Goal: Information Seeking & Learning: Understand process/instructions

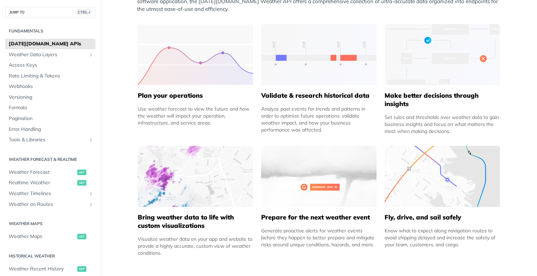
scroll to position [349, 0]
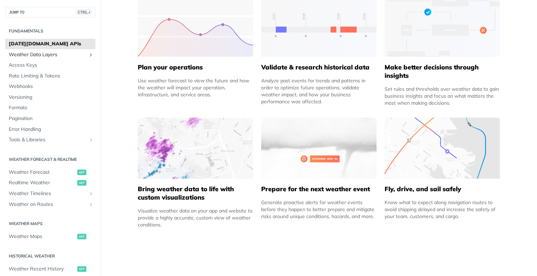
click at [51, 54] on span "Weather Data Layers" at bounding box center [48, 54] width 78 height 7
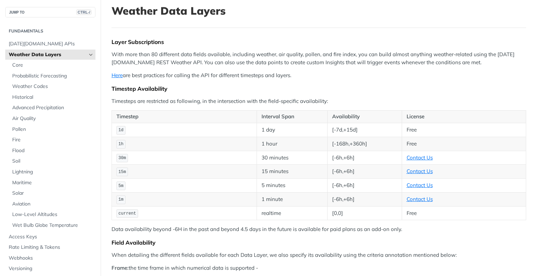
scroll to position [42, 0]
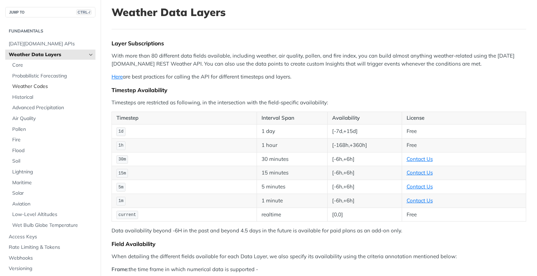
click at [38, 87] on span "Weather Codes" at bounding box center [52, 86] width 81 height 7
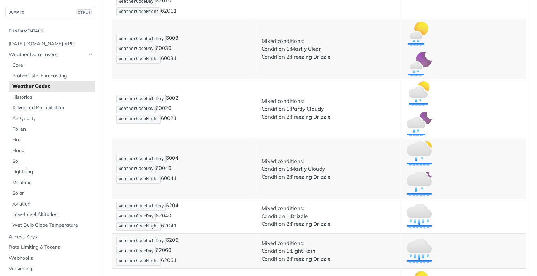
scroll to position [2292, 0]
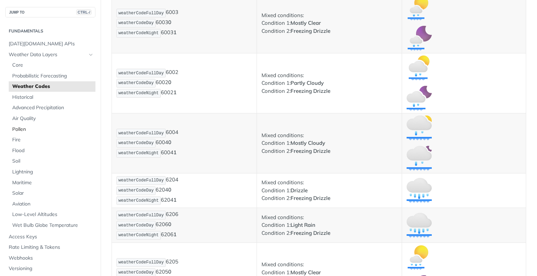
click at [74, 131] on span "Pollen" at bounding box center [52, 129] width 81 height 7
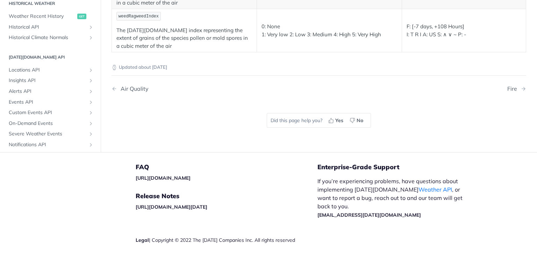
scroll to position [303, 0]
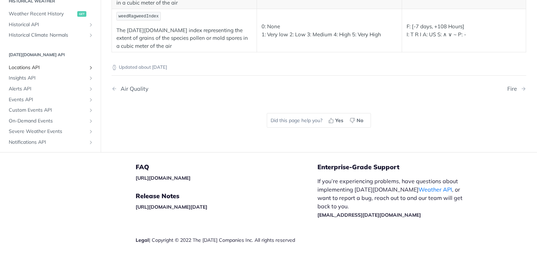
click at [46, 65] on span "Locations API" at bounding box center [48, 67] width 78 height 7
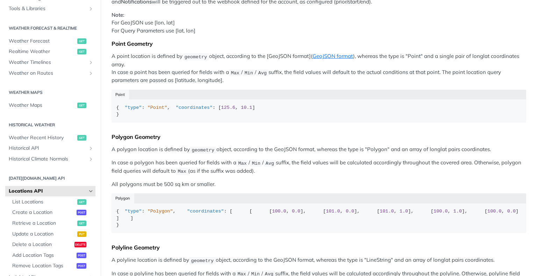
scroll to position [126, 0]
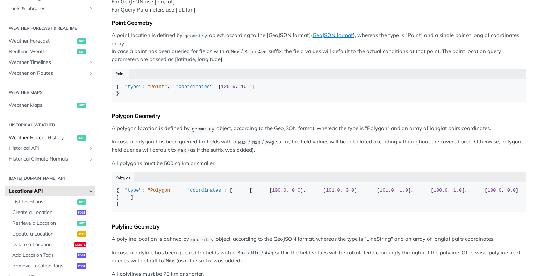
click at [50, 140] on span "Weather Recent History" at bounding box center [42, 138] width 67 height 7
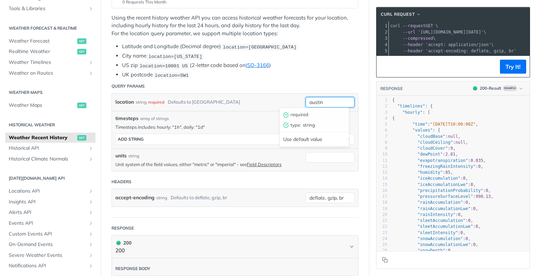
click at [314, 98] on input "austin" at bounding box center [329, 102] width 49 height 10
click at [310, 81] on header "Query Params" at bounding box center [234, 86] width 247 height 14
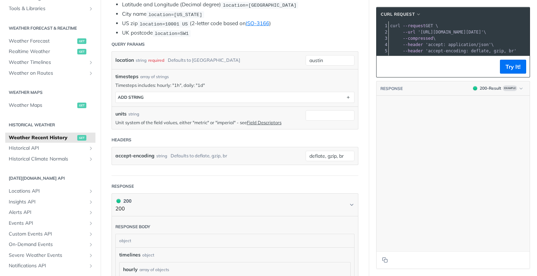
scroll to position [6224, 0]
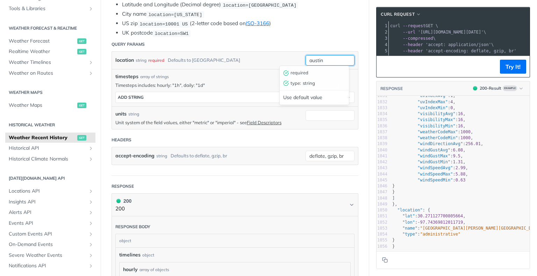
click at [322, 63] on input "austin" at bounding box center [329, 60] width 49 height 10
click at [235, 82] on p "Timesteps includes: hourly: "1h", daily: "1d"" at bounding box center [234, 85] width 239 height 6
click at [436, 49] on span "'accept-encoding: deflate, gzip, br'" at bounding box center [470, 51] width 91 height 5
click at [515, 69] on button "Try It!" at bounding box center [513, 67] width 26 height 14
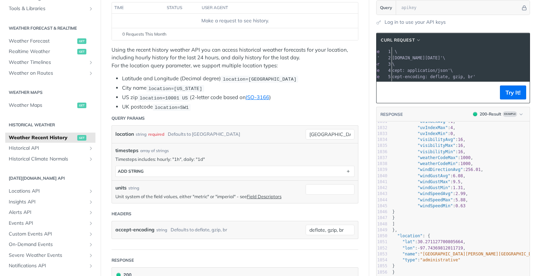
scroll to position [0, 45]
click at [329, 132] on input "[GEOGRAPHIC_DATA]" at bounding box center [329, 134] width 49 height 10
type input "[GEOGRAPHIC_DATA], [GEOGRAPHIC_DATA]"
click at [512, 92] on button "Try It!" at bounding box center [513, 93] width 26 height 14
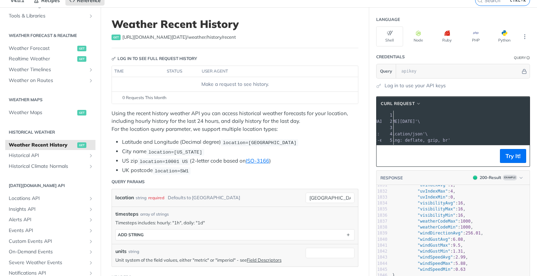
scroll to position [29, 0]
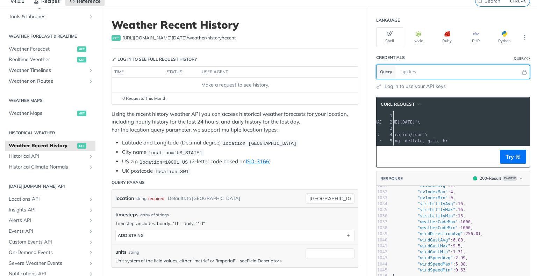
click at [422, 74] on input "text" at bounding box center [459, 72] width 123 height 14
click at [345, 88] on td "Make a request to see history." at bounding box center [235, 85] width 246 height 14
click at [318, 130] on p "Using the recent history weather API you can access historical weather forecast…" at bounding box center [234, 122] width 247 height 24
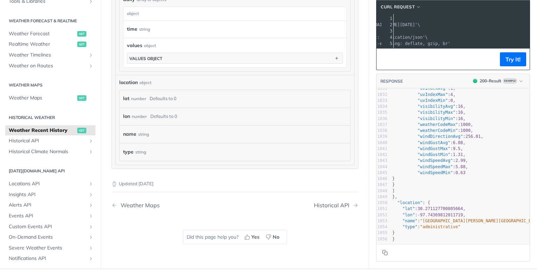
scroll to position [574, 0]
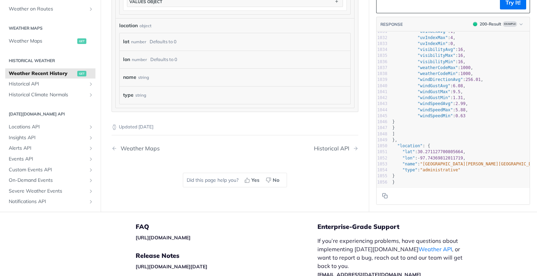
drag, startPoint x: 94, startPoint y: 121, endPoint x: 96, endPoint y: 128, distance: 7.6
click at [96, 128] on nav "JUMP TO CTRL-/ Fundamentals [DATE][DOMAIN_NAME] APIs Weather Data Layers Core P…" at bounding box center [50, 74] width 101 height 276
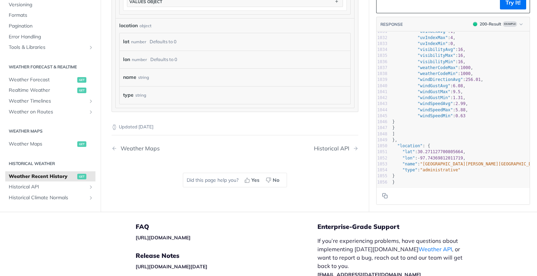
scroll to position [0, 0]
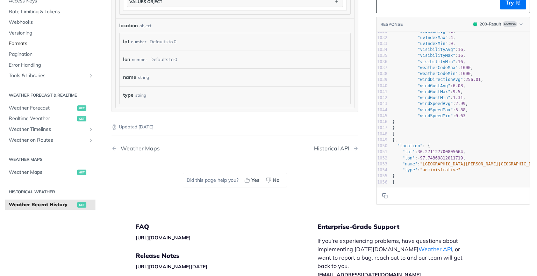
click at [39, 46] on link "Formats" at bounding box center [50, 44] width 90 height 10
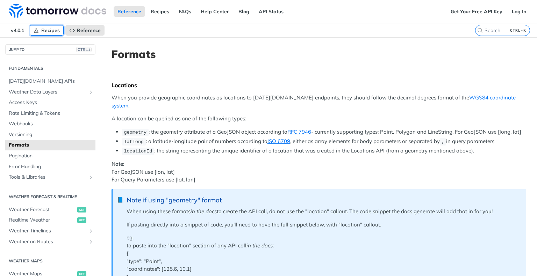
click at [56, 29] on span "Recipes" at bounding box center [50, 30] width 19 height 6
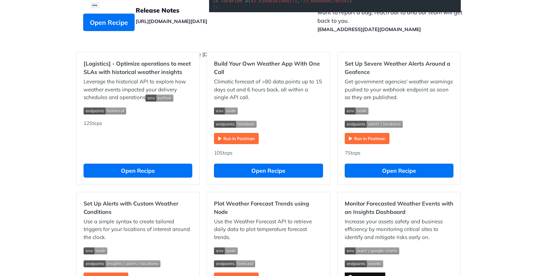
scroll to position [182, 0]
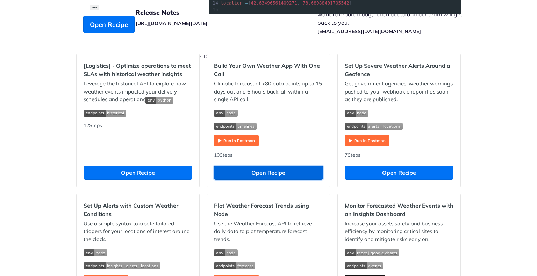
click at [268, 168] on button "Open Recipe" at bounding box center [268, 173] width 109 height 14
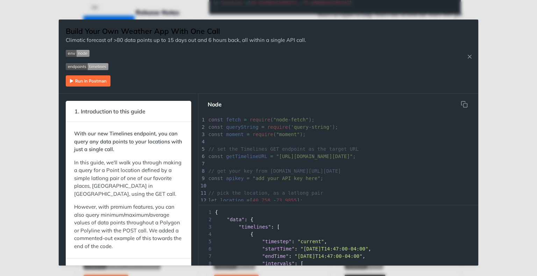
scroll to position [2, 0]
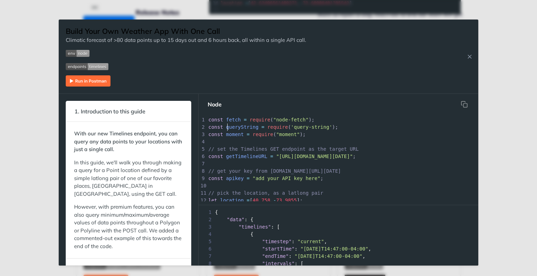
click at [228, 124] on span "queryString" at bounding box center [242, 127] width 32 height 6
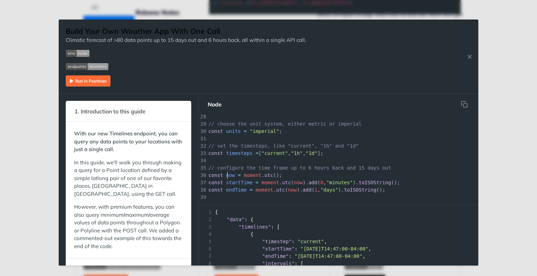
scroll to position [0, 0]
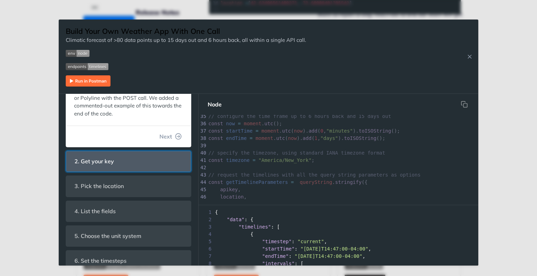
click at [141, 162] on header "2. Get your key" at bounding box center [128, 161] width 125 height 21
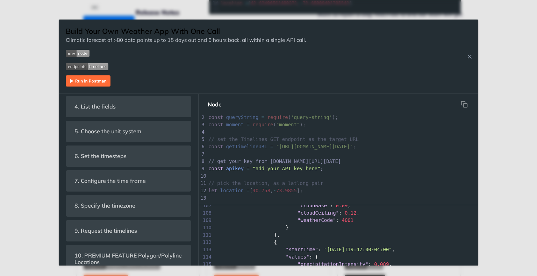
click at [482, 50] on div "Jump to Content Reference Recipes FAQs Help Center Blog API Status Recipes Refe…" at bounding box center [268, 138] width 537 height 276
